Goal: Find specific page/section: Find specific page/section

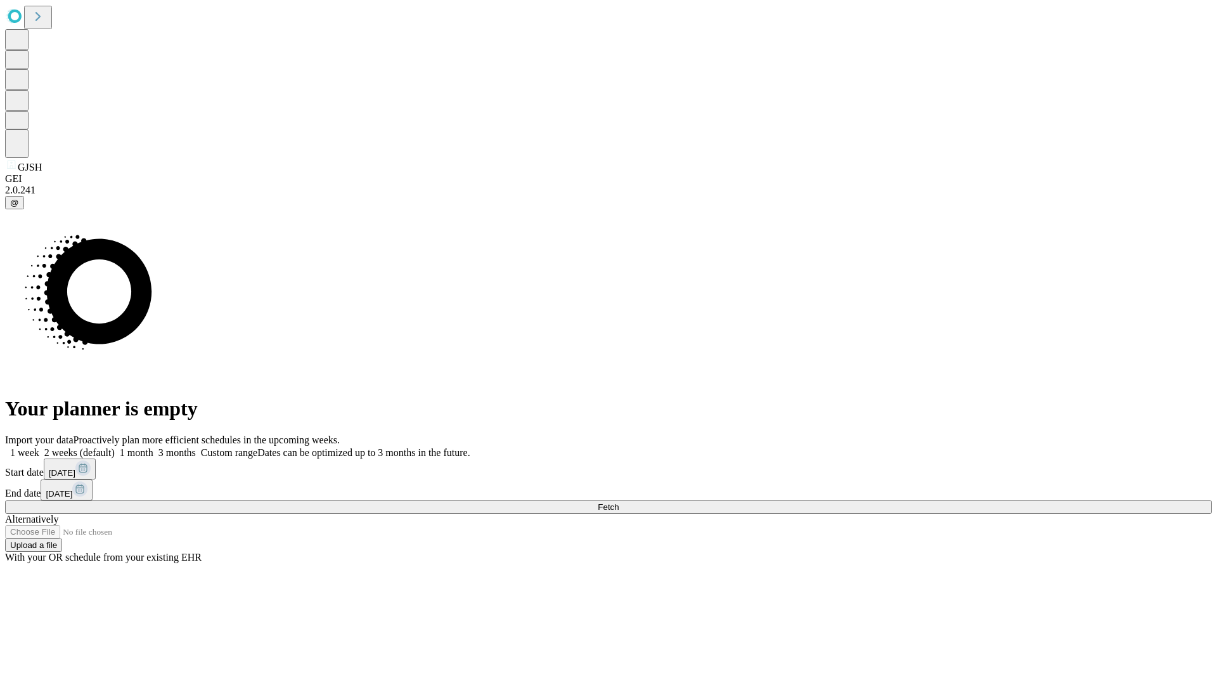
click at [619, 502] on span "Fetch" at bounding box center [608, 507] width 21 height 10
